Goal: Transaction & Acquisition: Book appointment/travel/reservation

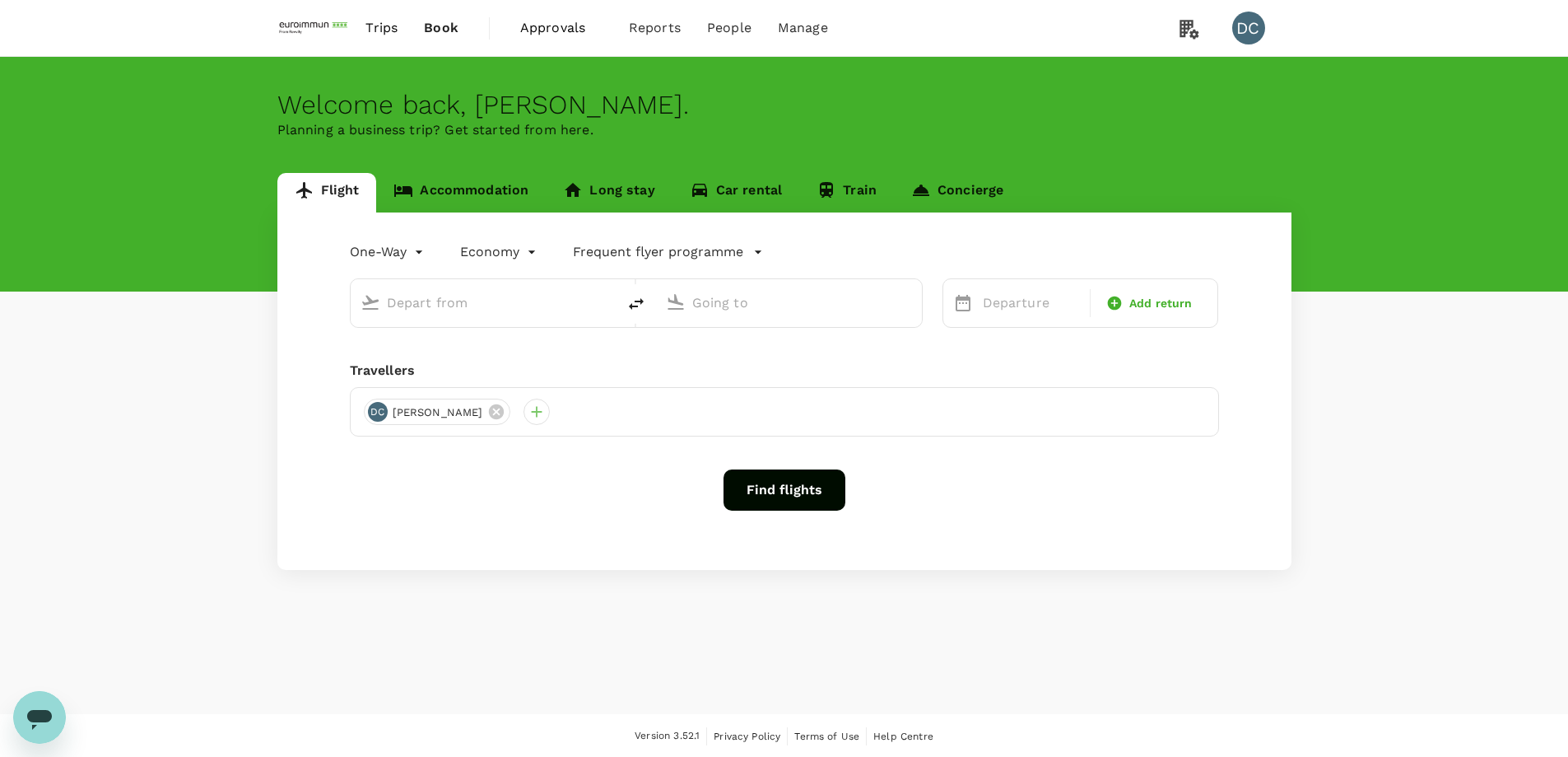
type input "roundtrip"
type input "Hong Kong, Hong Kong (any)"
type input "Singapore Changi (SIN)"
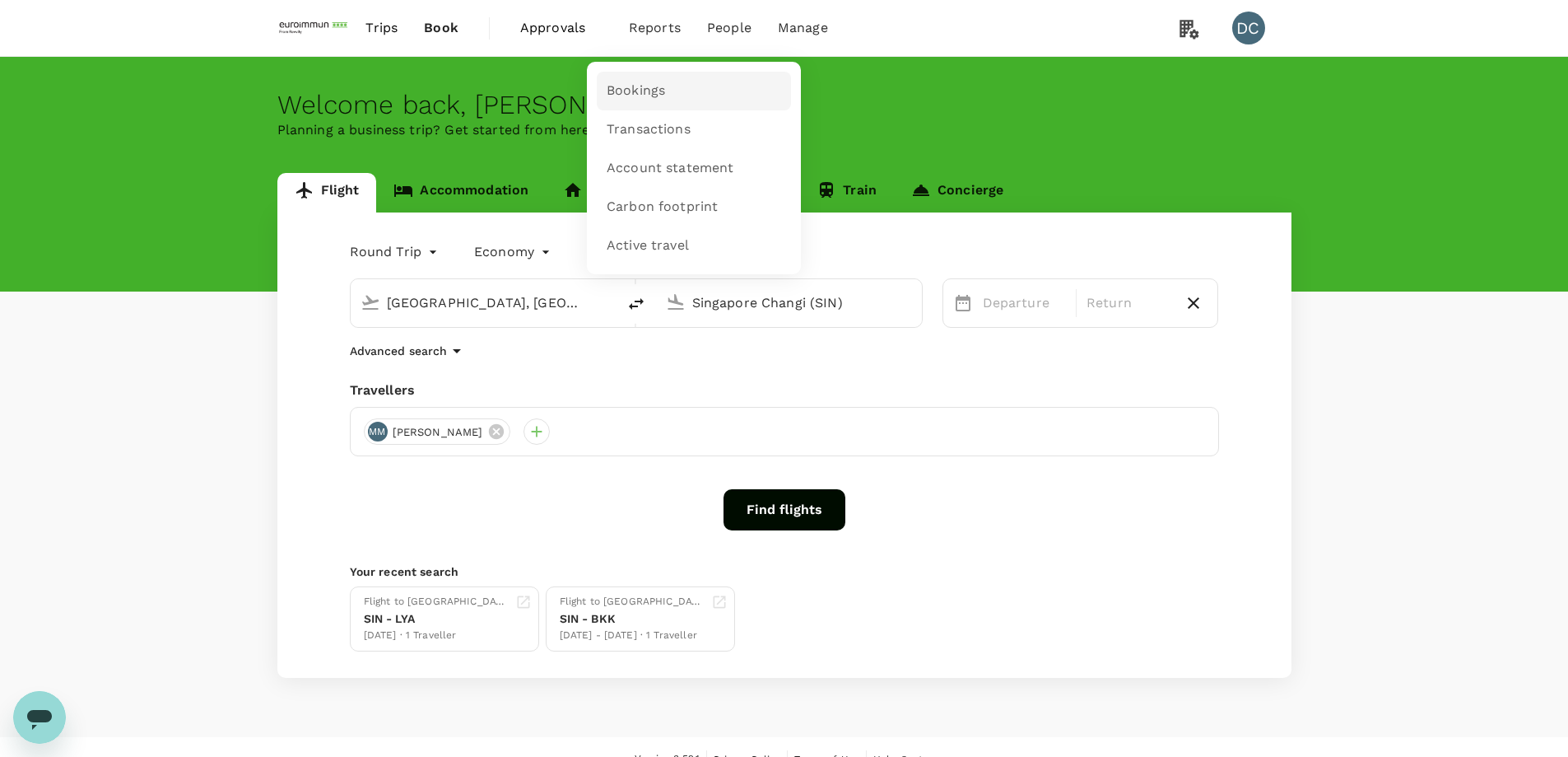
click at [629, 89] on span "Bookings" at bounding box center [635, 90] width 58 height 19
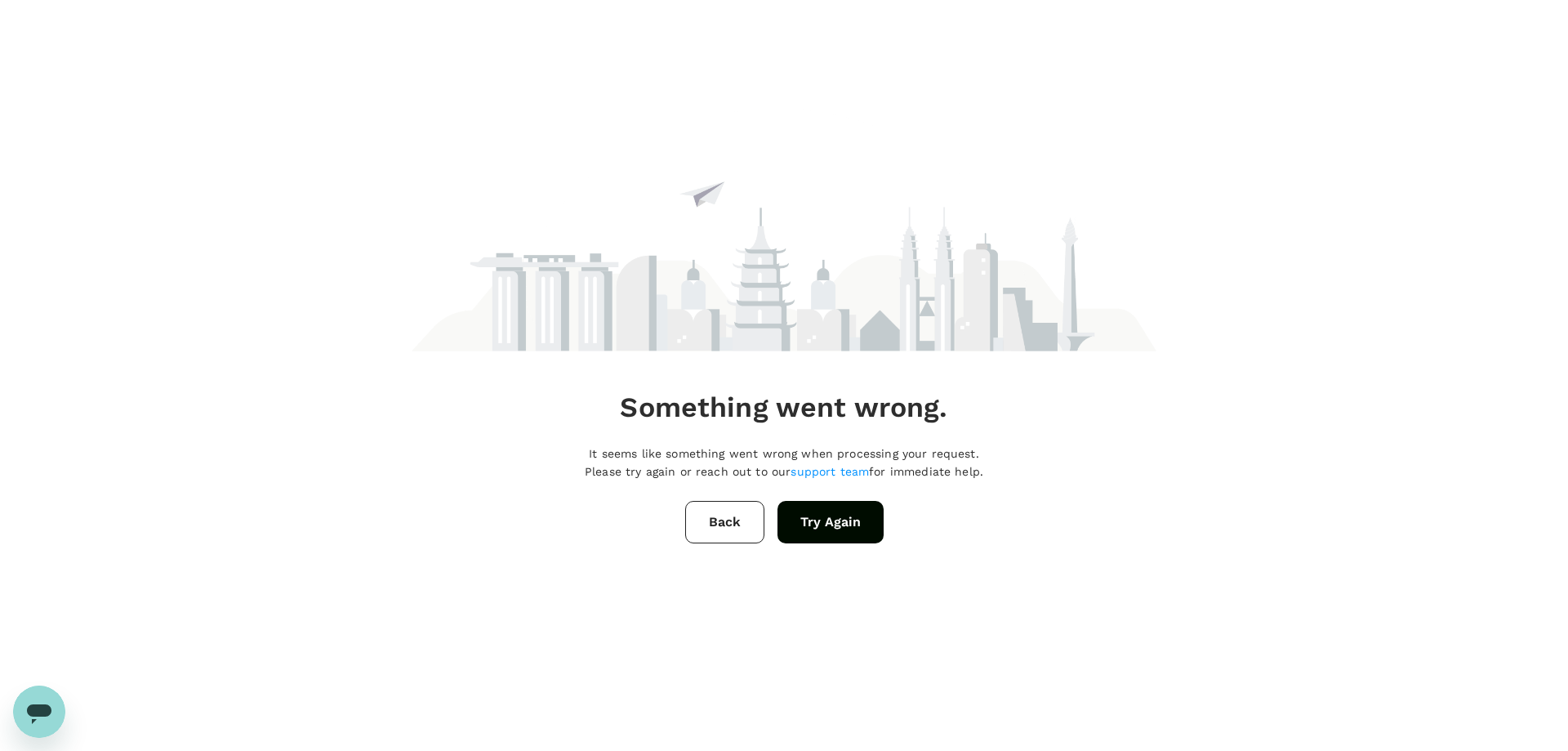
click at [728, 515] on button "Back" at bounding box center [725, 522] width 79 height 42
click at [830, 543] on div "Something went wrong. It seems like something went wrong when processing your r…" at bounding box center [784, 325] width 745 height 651
click at [824, 524] on button "Try Again" at bounding box center [831, 522] width 106 height 42
click at [725, 534] on button "Back" at bounding box center [725, 522] width 79 height 42
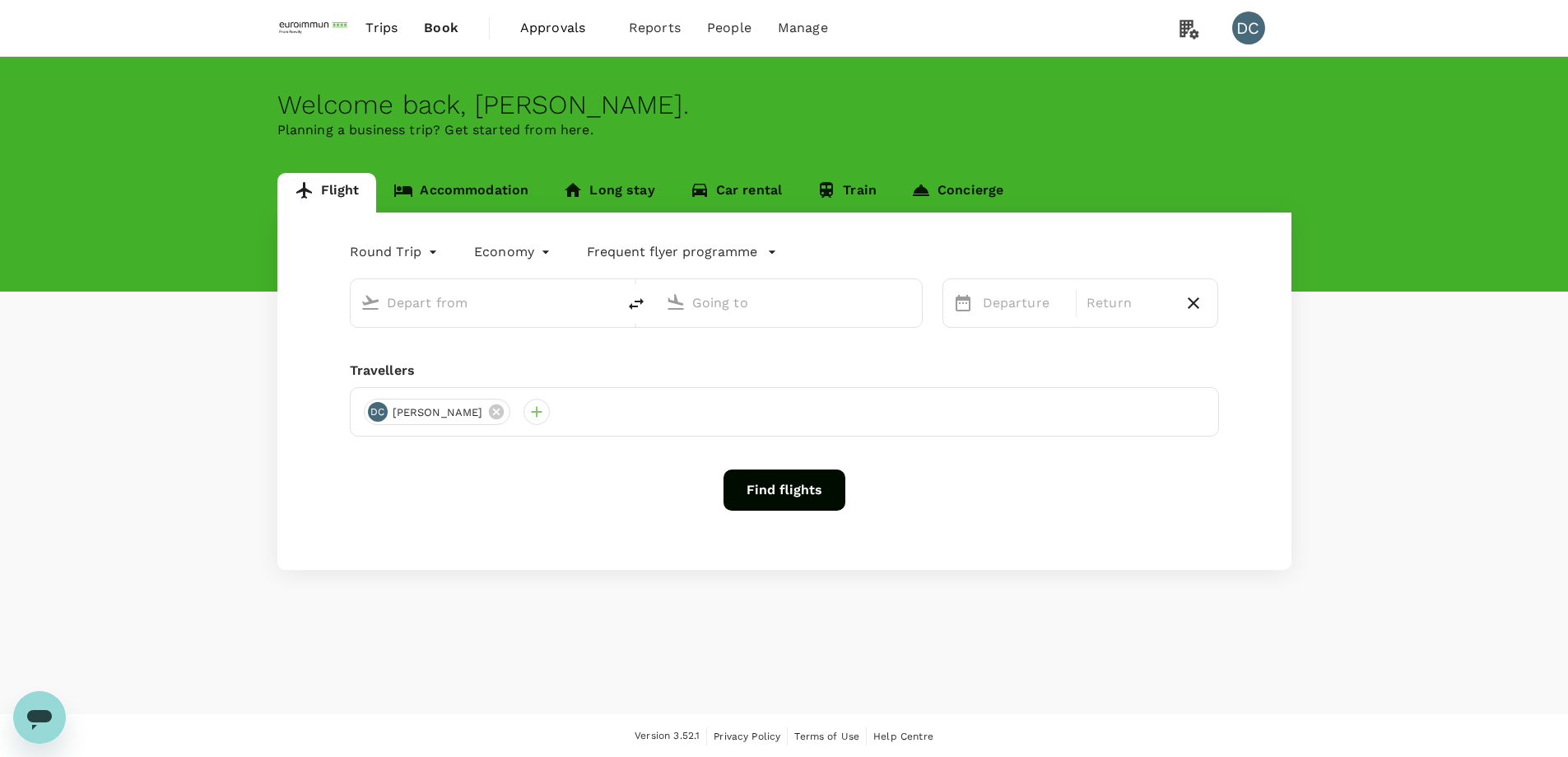
type input "[GEOGRAPHIC_DATA], [GEOGRAPHIC_DATA] (any)"
type input "Singapore Changi (SIN)"
type input "[GEOGRAPHIC_DATA], [GEOGRAPHIC_DATA] (any)"
type input "Singapore Changi (SIN)"
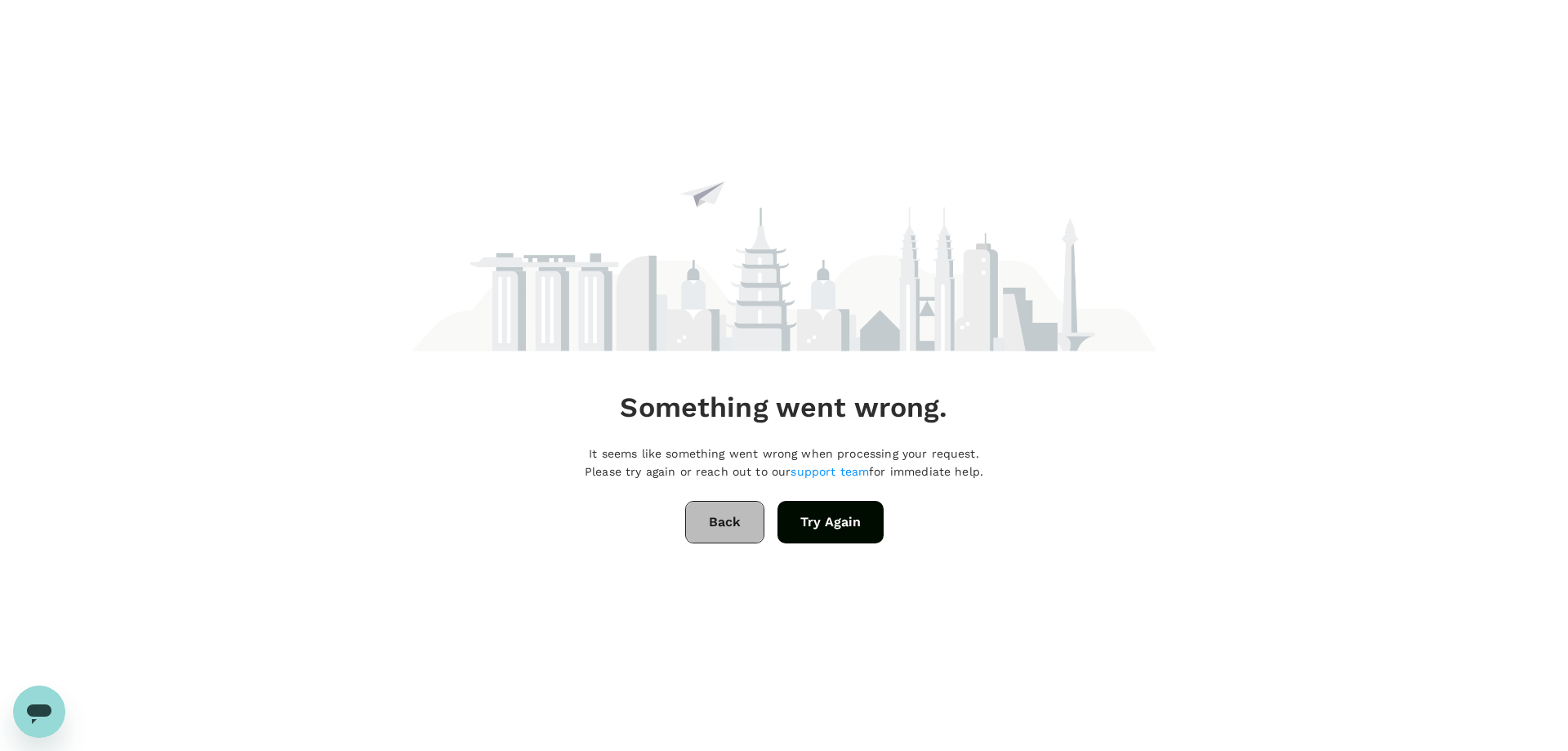
click at [744, 525] on button "Back" at bounding box center [725, 522] width 79 height 42
